Goal: Task Accomplishment & Management: Manage account settings

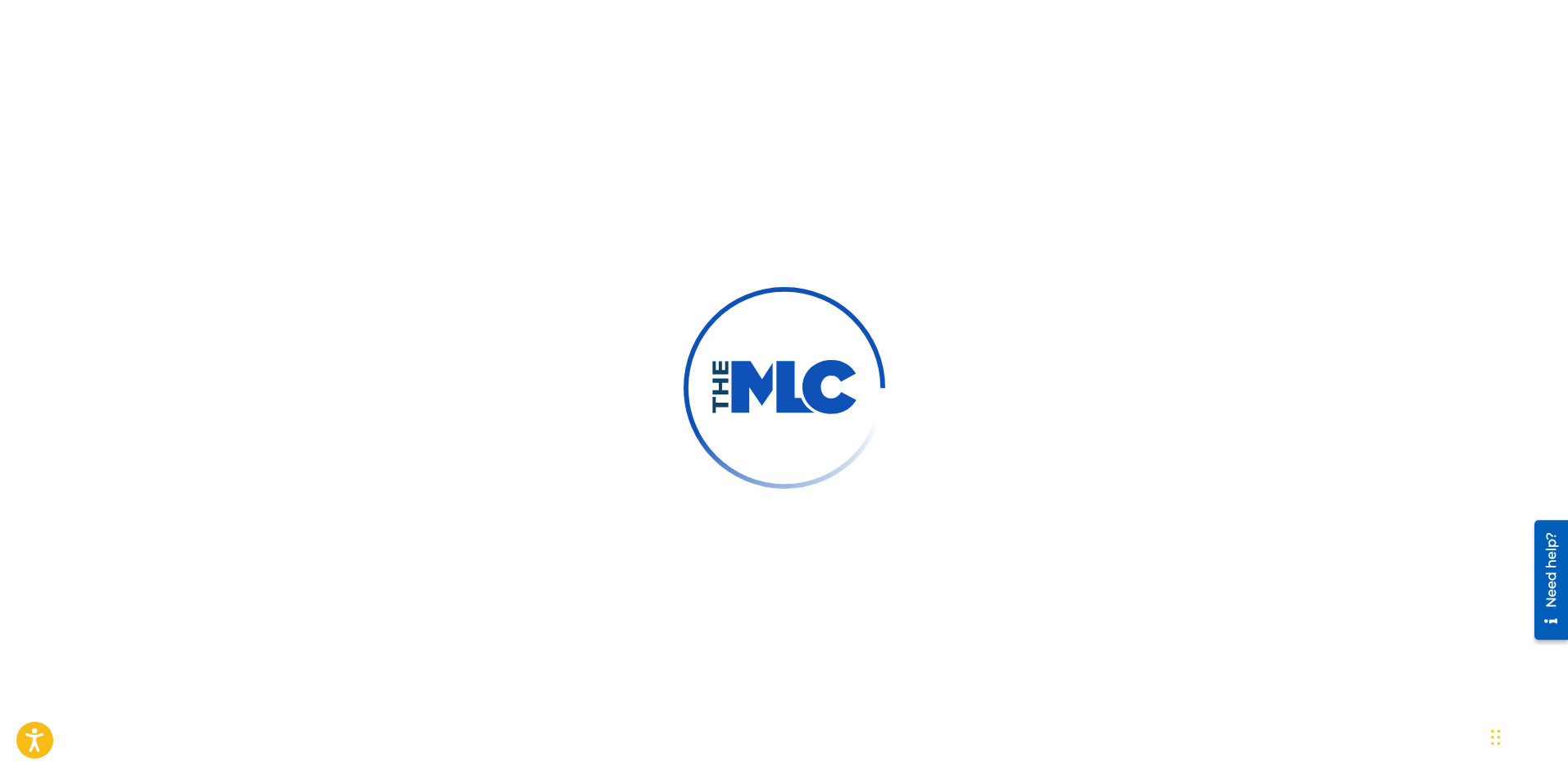
drag, startPoint x: 846, startPoint y: 277, endPoint x: 840, endPoint y: 342, distance: 65.3
click at [842, 333] on div at bounding box center [784, 388] width 1568 height 775
click at [830, 295] on img at bounding box center [784, 387] width 221 height 221
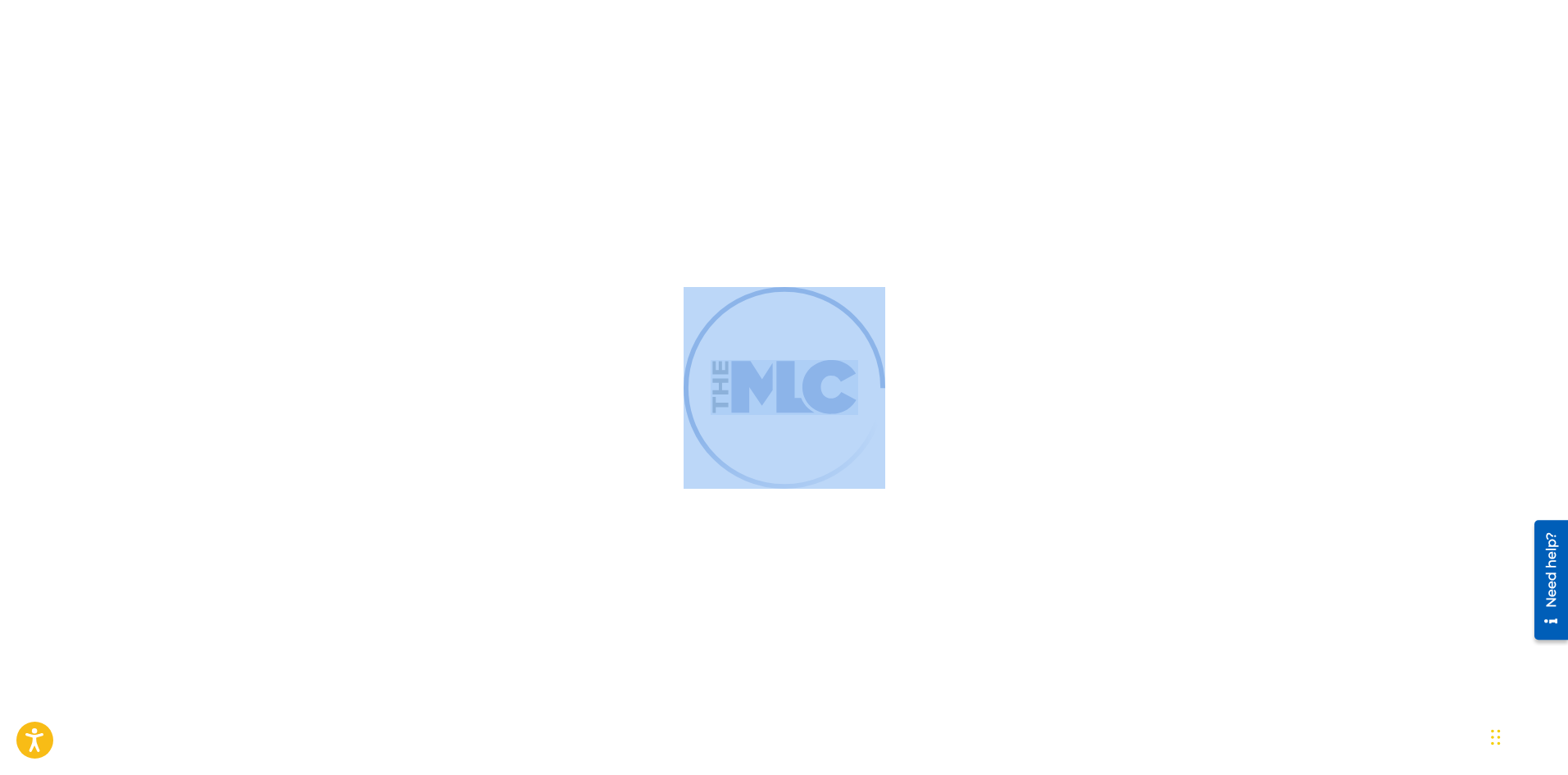
drag, startPoint x: 830, startPoint y: 295, endPoint x: 105, endPoint y: 110, distance: 748.2
click at [283, 159] on div at bounding box center [784, 388] width 1568 height 775
click at [638, 409] on div at bounding box center [784, 388] width 1568 height 775
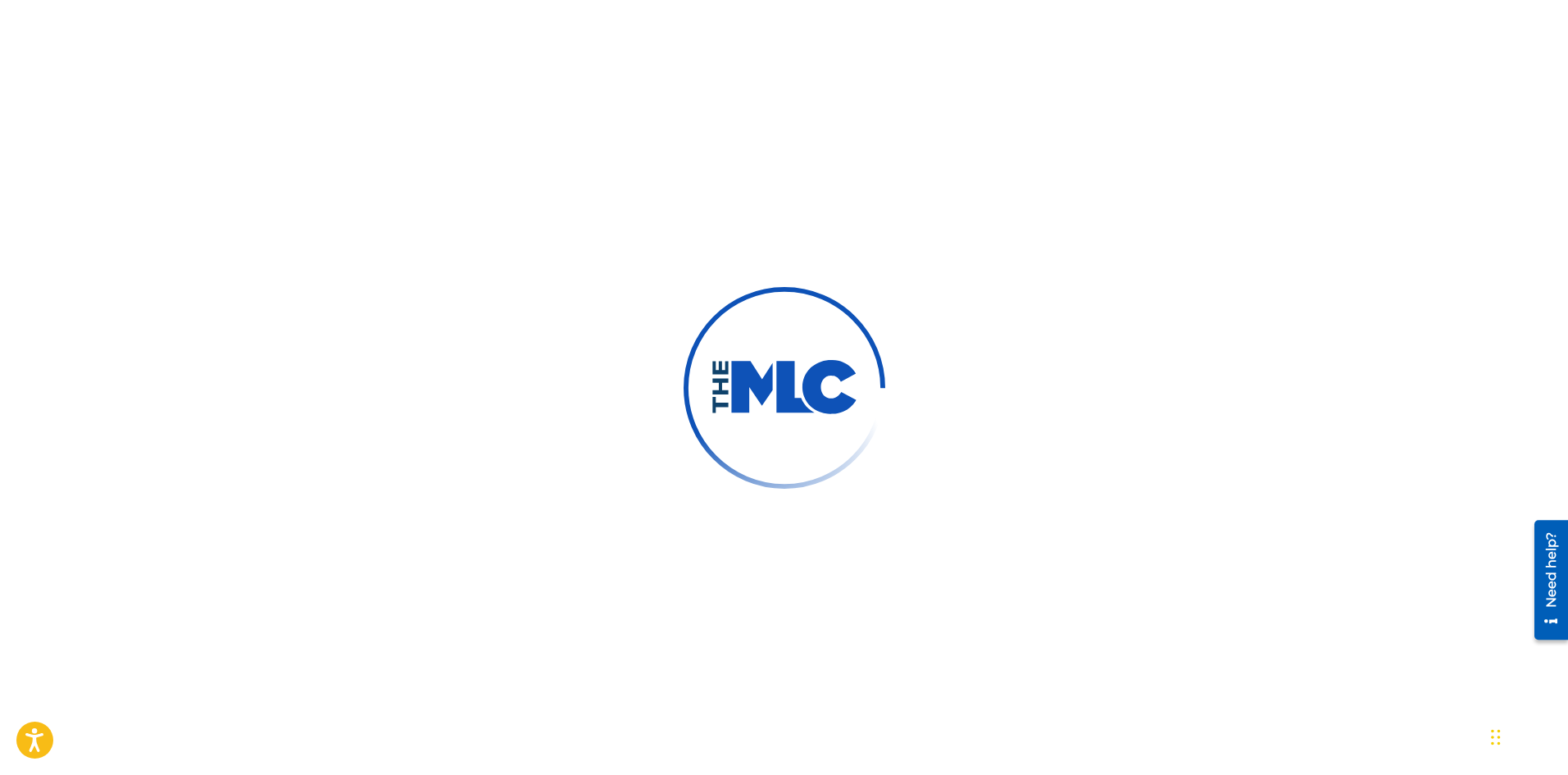
click at [657, 408] on div at bounding box center [784, 388] width 1568 height 775
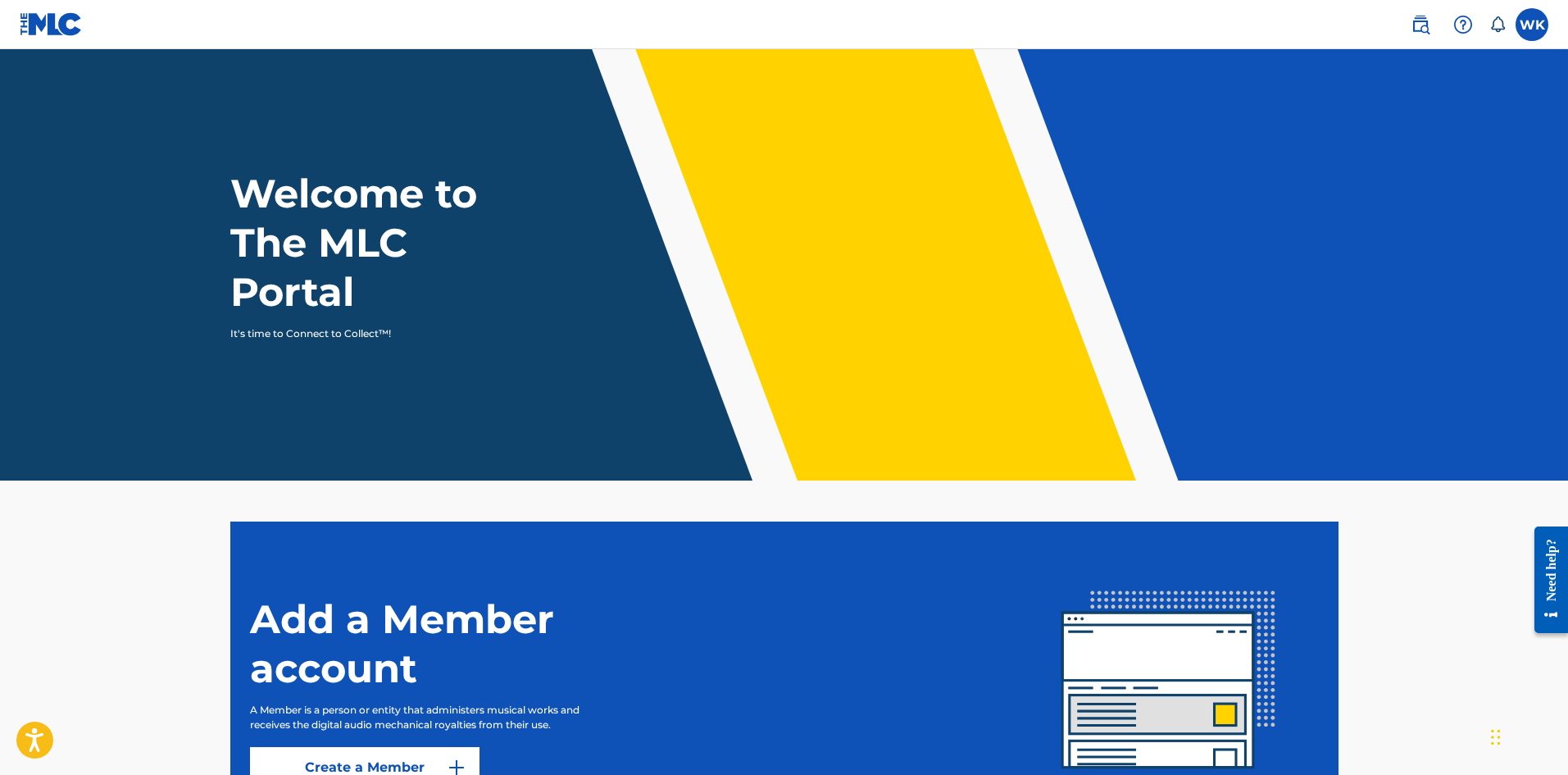
click at [1518, 20] on label at bounding box center [1532, 24] width 33 height 33
click at [1533, 24] on input "WK [PERSON_NAME] [PERSON_NAME][EMAIL_ADDRESS][DOMAIN_NAME] Notification Prefere…" at bounding box center [1533, 24] width 0 height 0
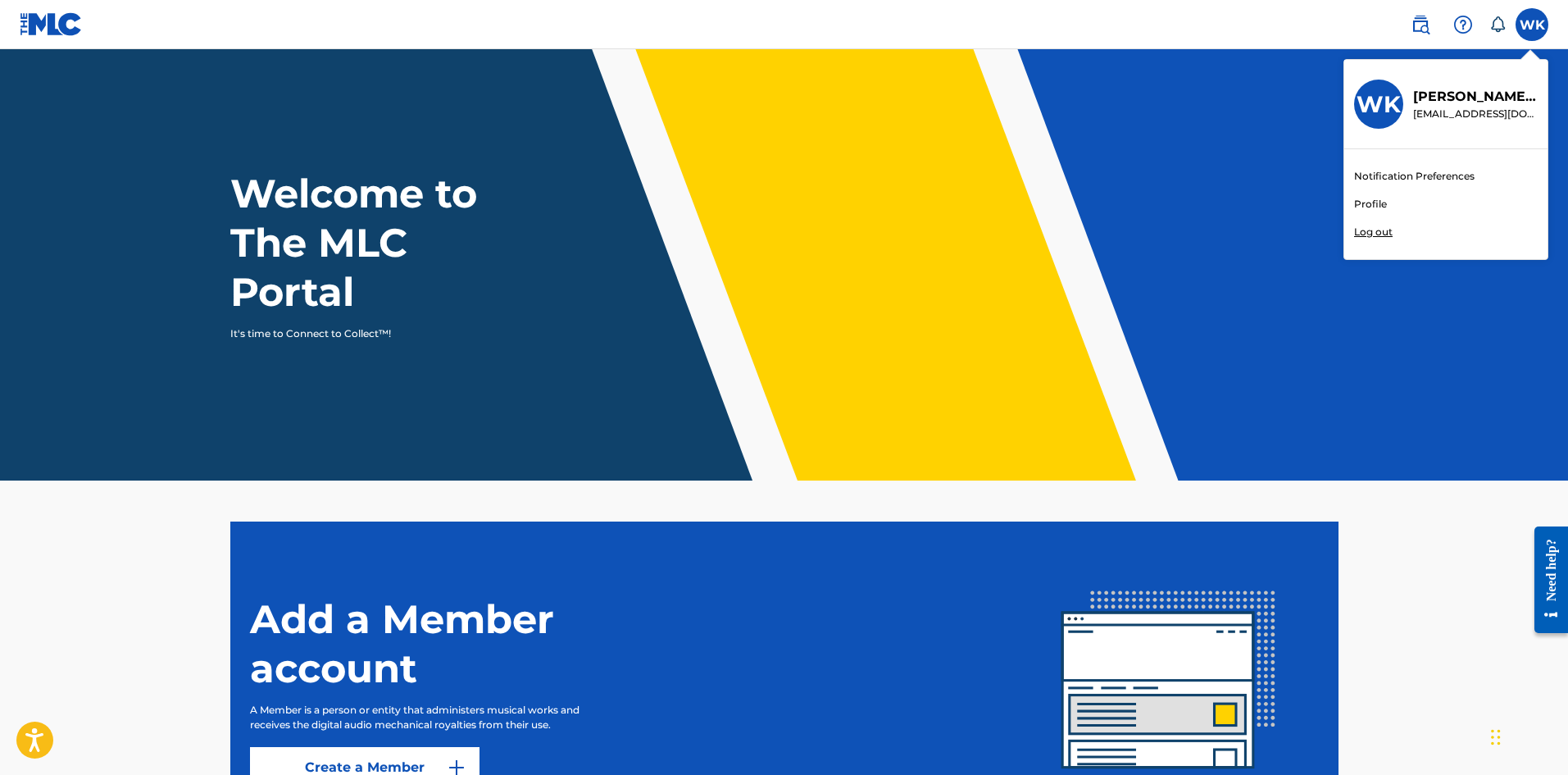
click at [1387, 167] on div "Notification Preferences Profile Log out" at bounding box center [1445, 204] width 203 height 110
click at [1533, 24] on input "WK [PERSON_NAME] [PERSON_NAME][EMAIL_ADDRESS][DOMAIN_NAME] Notification Prefere…" at bounding box center [1533, 24] width 0 height 0
click at [1380, 191] on div "Notification Preferences Profile Log out" at bounding box center [1445, 204] width 203 height 110
click at [1533, 24] on input "WK [PERSON_NAME] [PERSON_NAME][EMAIL_ADDRESS][DOMAIN_NAME] Notification Prefere…" at bounding box center [1533, 24] width 0 height 0
click at [1372, 204] on link "Profile" at bounding box center [1370, 204] width 33 height 15
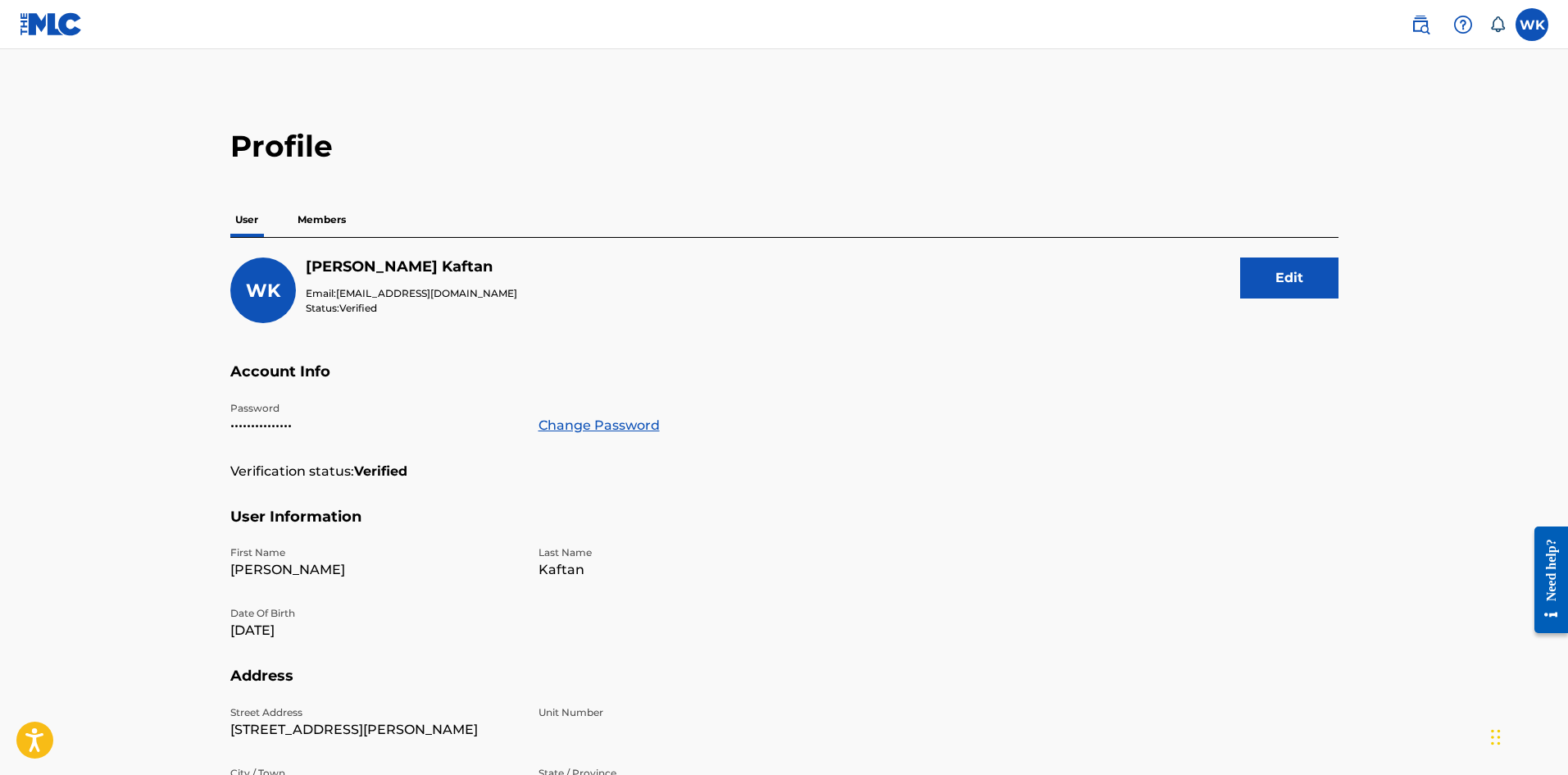
click at [338, 224] on p "Members" at bounding box center [321, 219] width 59 height 34
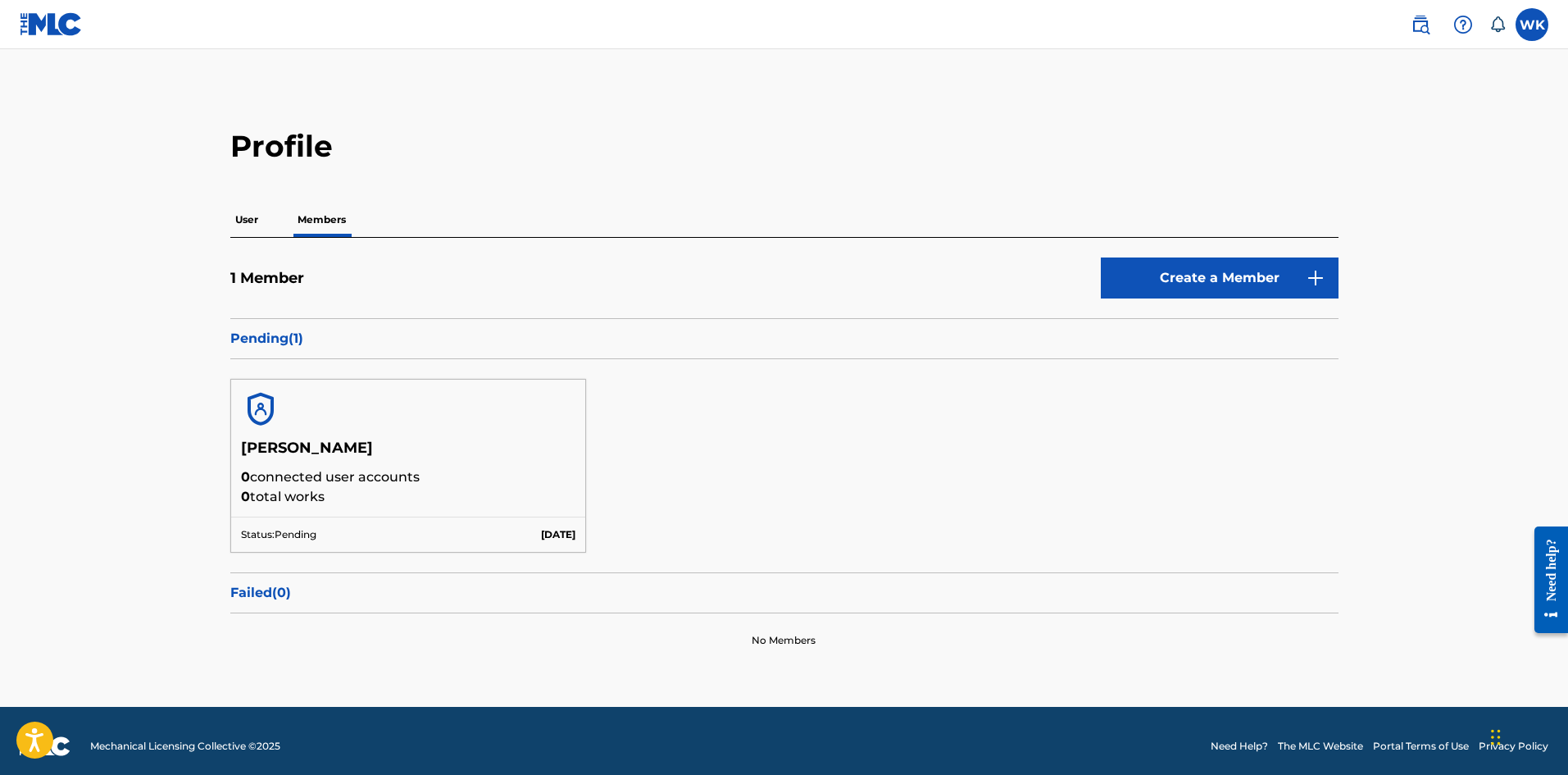
click at [424, 471] on p "0 connected user accounts" at bounding box center [408, 477] width 335 height 20
